Goal: Find specific page/section: Find specific page/section

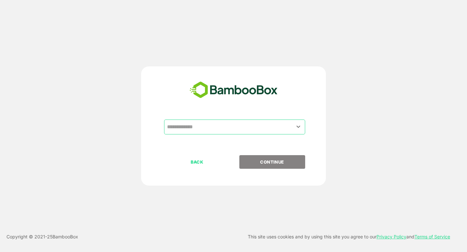
click at [235, 129] on input "text" at bounding box center [234, 127] width 139 height 12
click at [182, 127] on input "text" at bounding box center [234, 127] width 139 height 12
click at [298, 127] on icon "Open" at bounding box center [299, 127] width 8 height 8
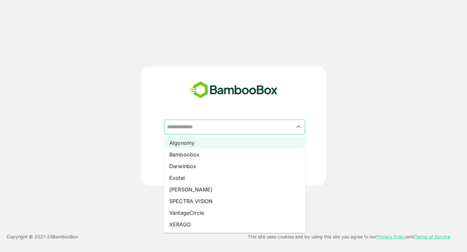
click at [226, 145] on li "Algonomy" at bounding box center [234, 143] width 141 height 12
type input "********"
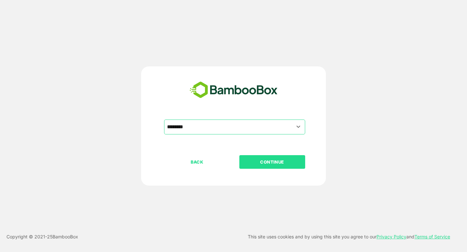
click at [272, 167] on button "CONTINUE" at bounding box center [272, 162] width 66 height 14
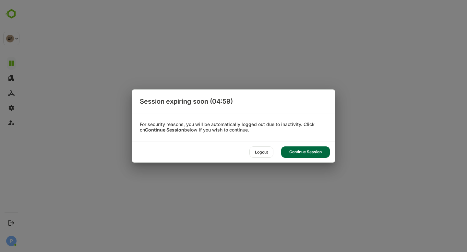
click at [305, 150] on div "Continue Session" at bounding box center [305, 152] width 49 height 11
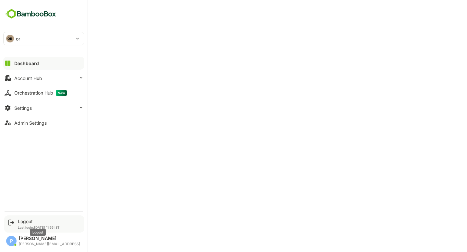
click at [27, 222] on div "Logout" at bounding box center [39, 222] width 42 height 6
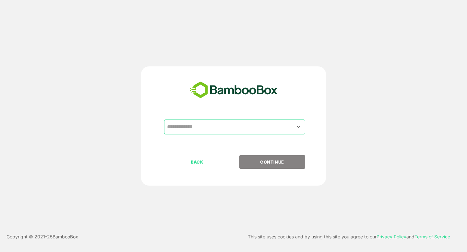
click at [188, 131] on input "text" at bounding box center [234, 127] width 139 height 12
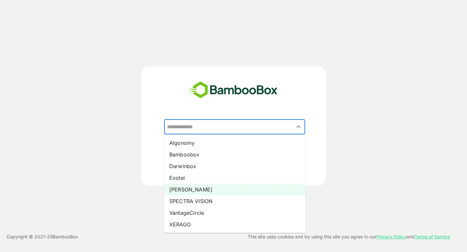
click at [200, 188] on li "[PERSON_NAME]" at bounding box center [234, 190] width 141 height 12
type input "*****"
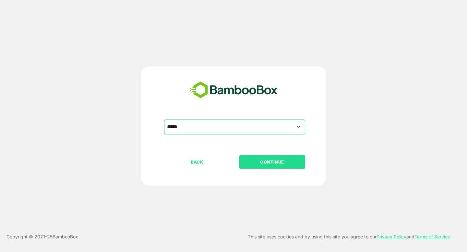
click at [269, 162] on p "CONTINUE" at bounding box center [272, 162] width 65 height 7
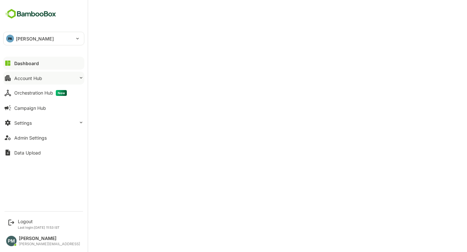
click at [48, 79] on button "Account Hub" at bounding box center [43, 78] width 81 height 13
click at [36, 78] on div "Account Hub" at bounding box center [28, 79] width 28 height 6
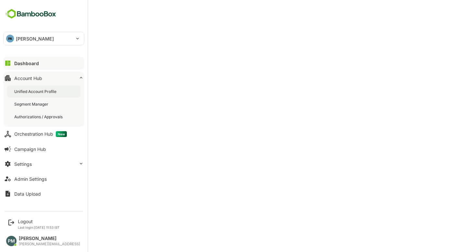
click at [42, 94] on div "Unified Account Profile" at bounding box center [35, 92] width 43 height 6
click at [30, 149] on div "Campaign Hub" at bounding box center [30, 150] width 32 height 6
